Goal: Navigation & Orientation: Find specific page/section

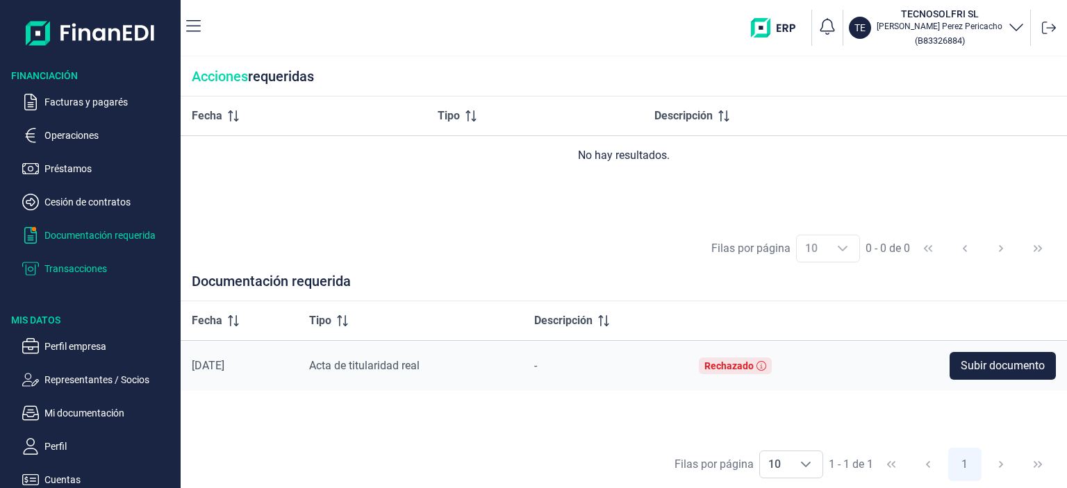
click at [78, 272] on p "Transacciones" at bounding box center [109, 268] width 131 height 17
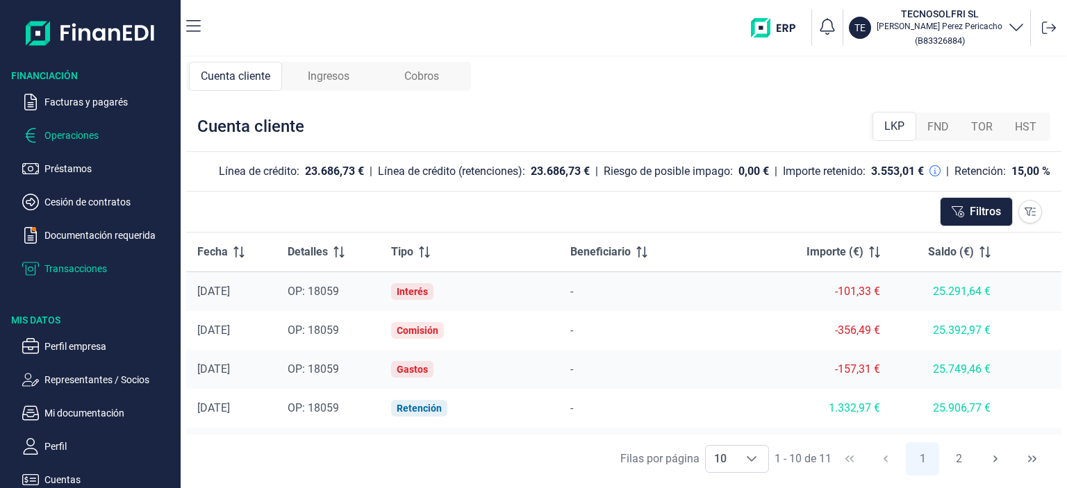
click at [72, 134] on p "Operaciones" at bounding box center [109, 135] width 131 height 17
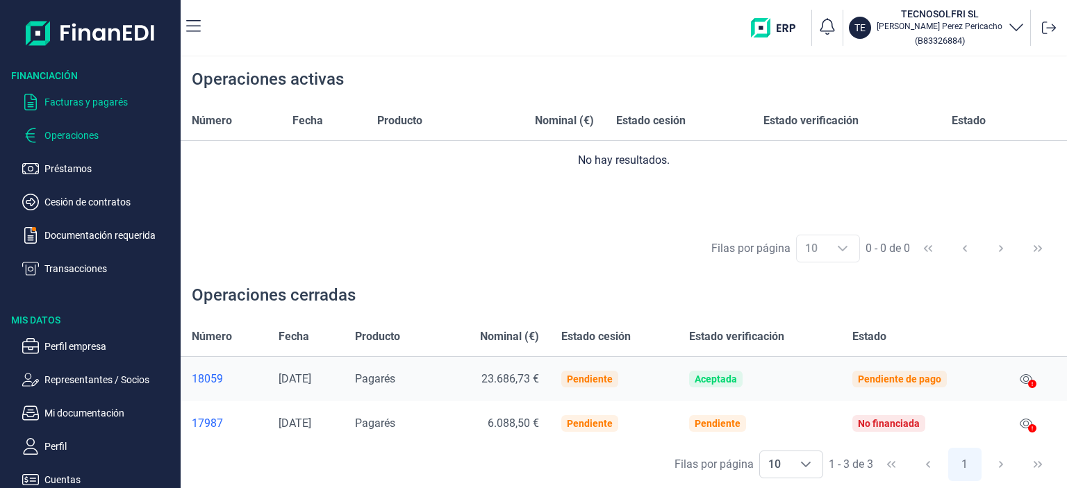
click at [56, 103] on p "Facturas y pagarés" at bounding box center [109, 102] width 131 height 17
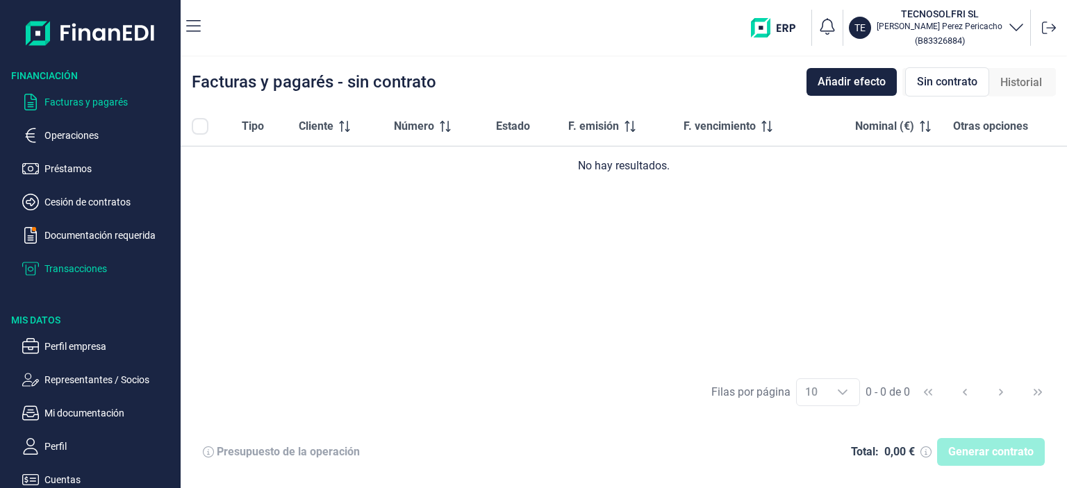
click at [83, 272] on p "Transacciones" at bounding box center [109, 268] width 131 height 17
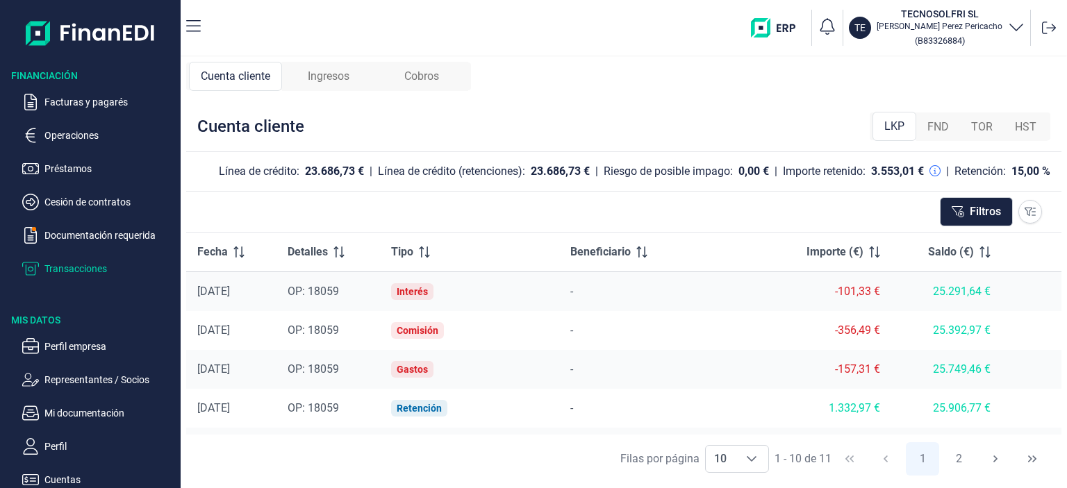
click at [342, 76] on span "Ingresos" at bounding box center [329, 76] width 42 height 17
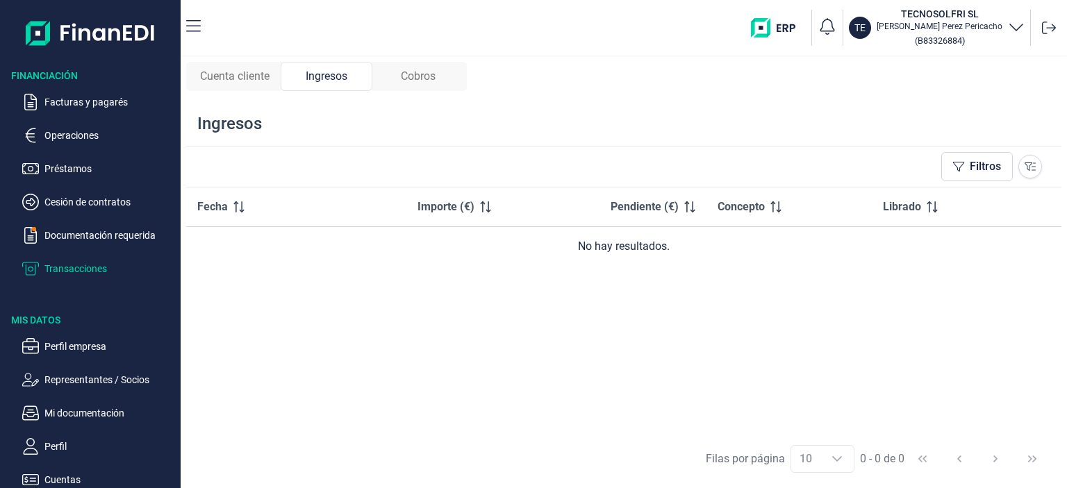
click at [392, 90] on div "Cobros" at bounding box center [418, 76] width 92 height 29
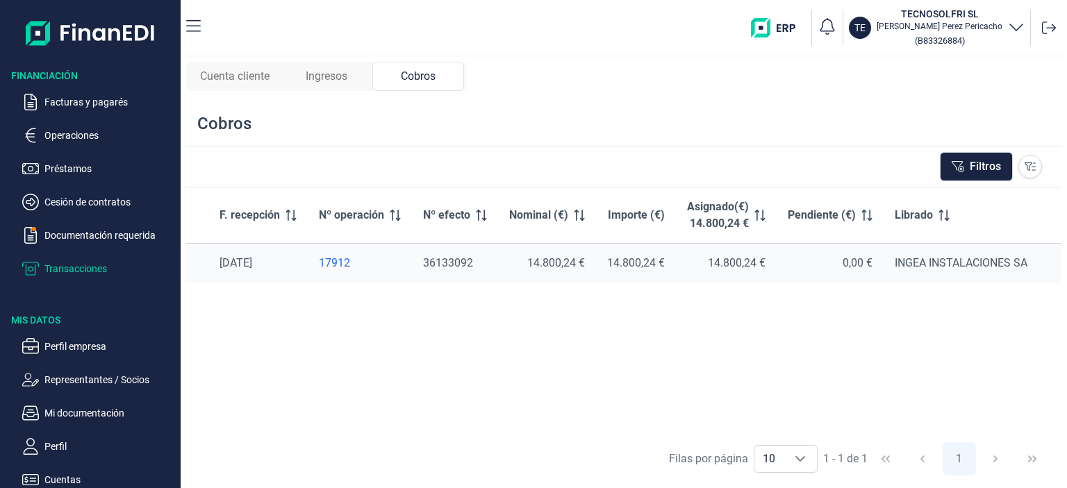
click at [215, 80] on span "Cuenta cliente" at bounding box center [234, 76] width 69 height 17
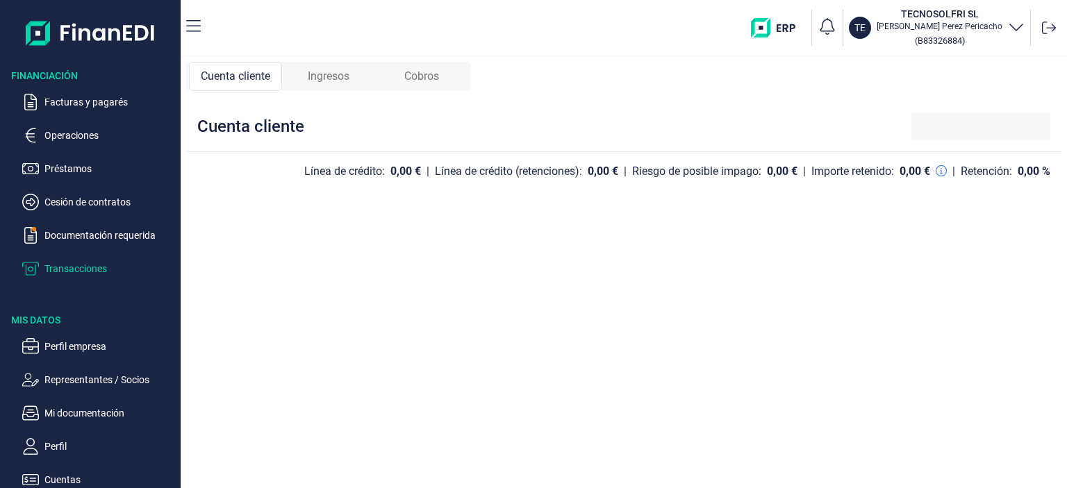
click at [336, 80] on span "Ingresos" at bounding box center [329, 76] width 42 height 17
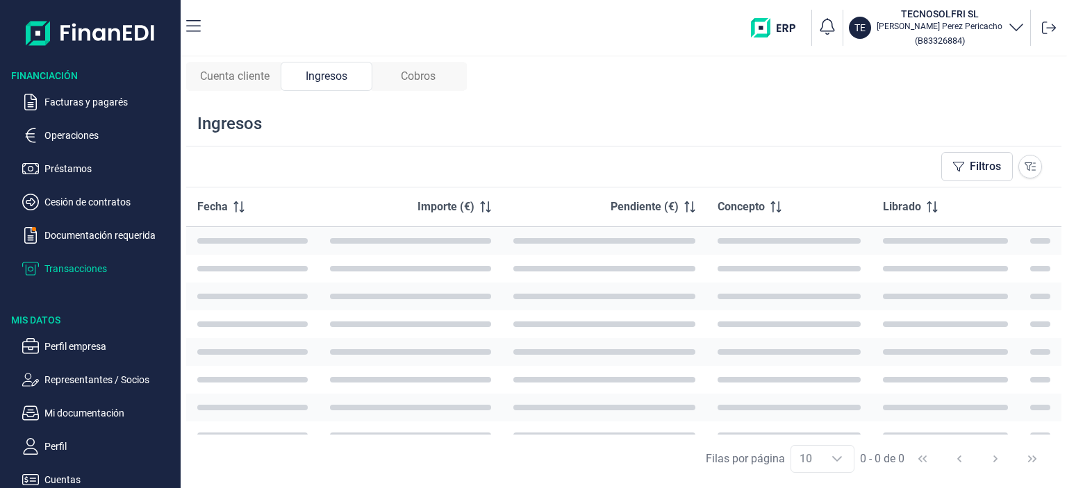
click at [217, 81] on span "Cuenta cliente" at bounding box center [234, 76] width 69 height 17
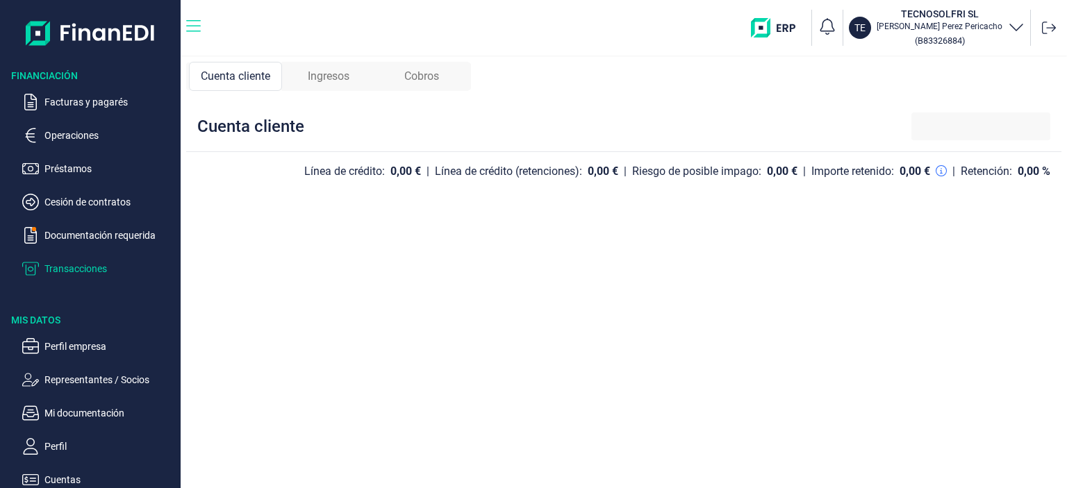
click at [192, 28] on icon "button" at bounding box center [193, 26] width 15 height 17
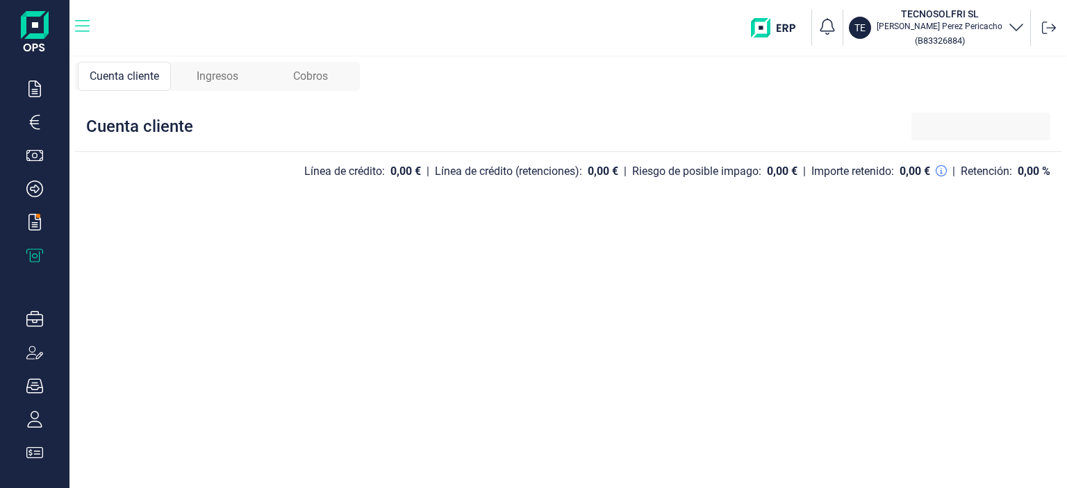
click at [81, 28] on icon "button" at bounding box center [82, 26] width 15 height 17
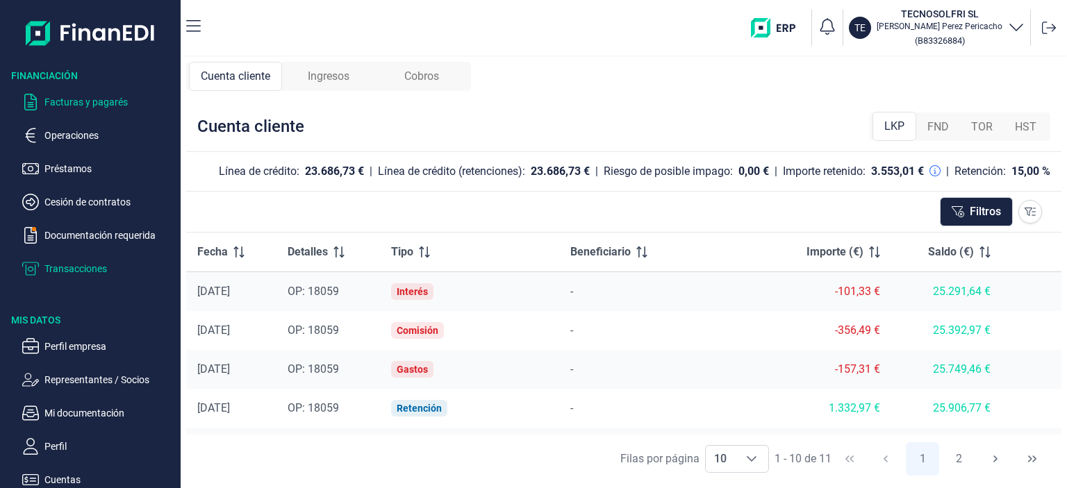
click at [67, 98] on p "Facturas y pagarés" at bounding box center [109, 102] width 131 height 17
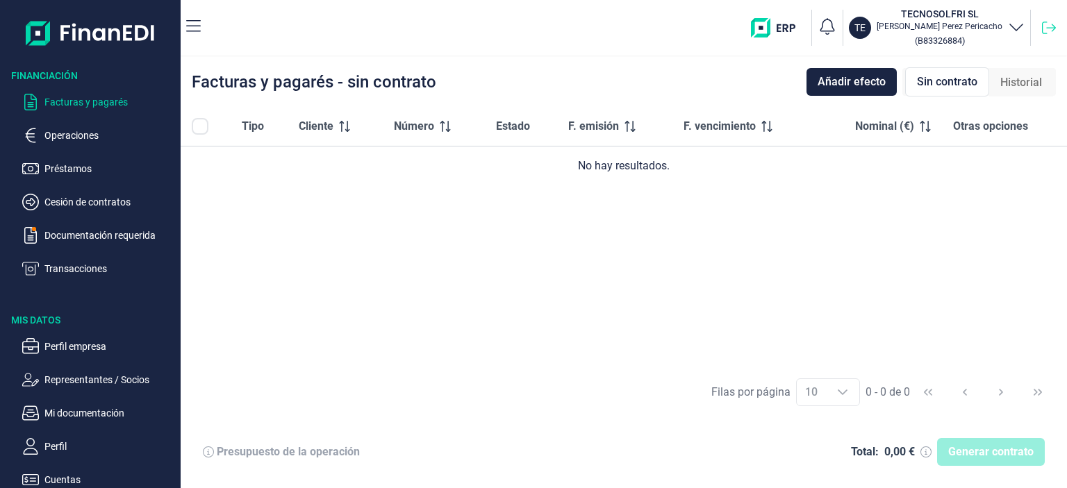
click at [1053, 26] on icon at bounding box center [1049, 28] width 14 height 13
